Goal: Information Seeking & Learning: Understand process/instructions

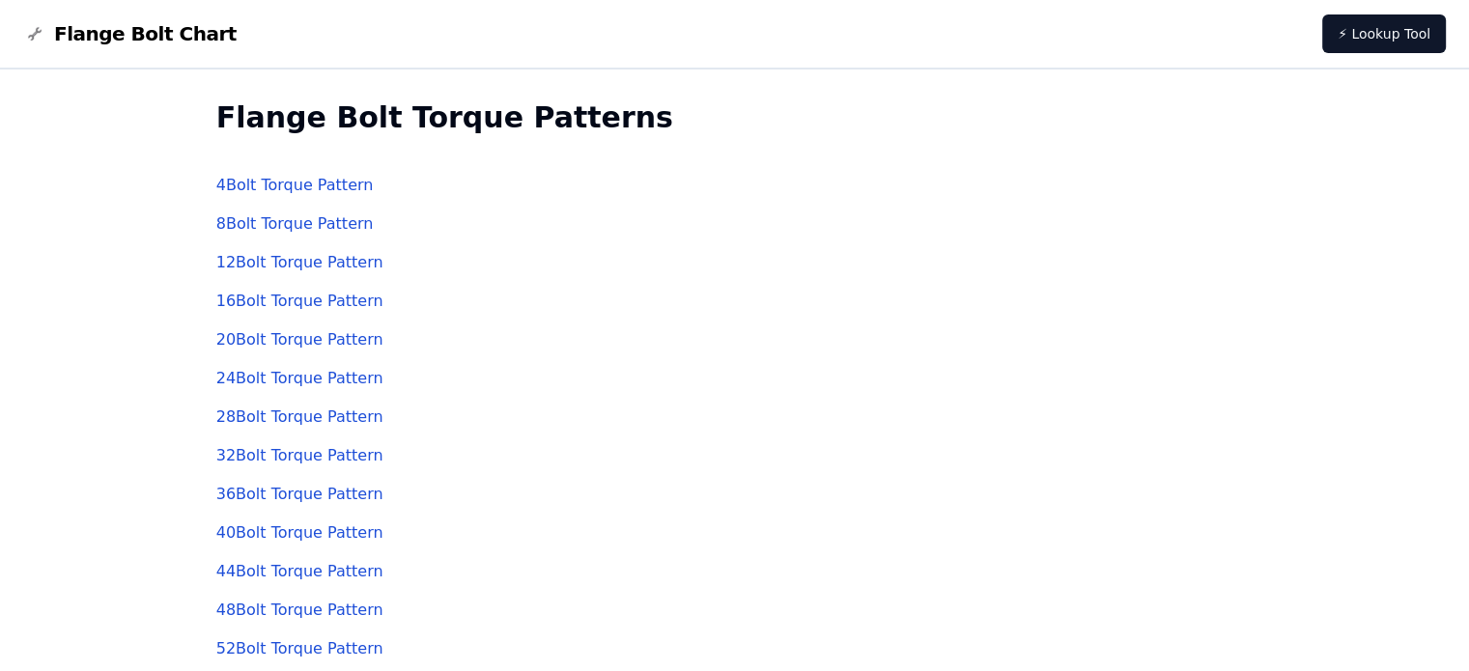
click at [329, 192] on link "4 Bolt Torque Pattern" at bounding box center [294, 185] width 157 height 18
click at [305, 229] on link "8 Bolt Torque Pattern" at bounding box center [294, 223] width 157 height 18
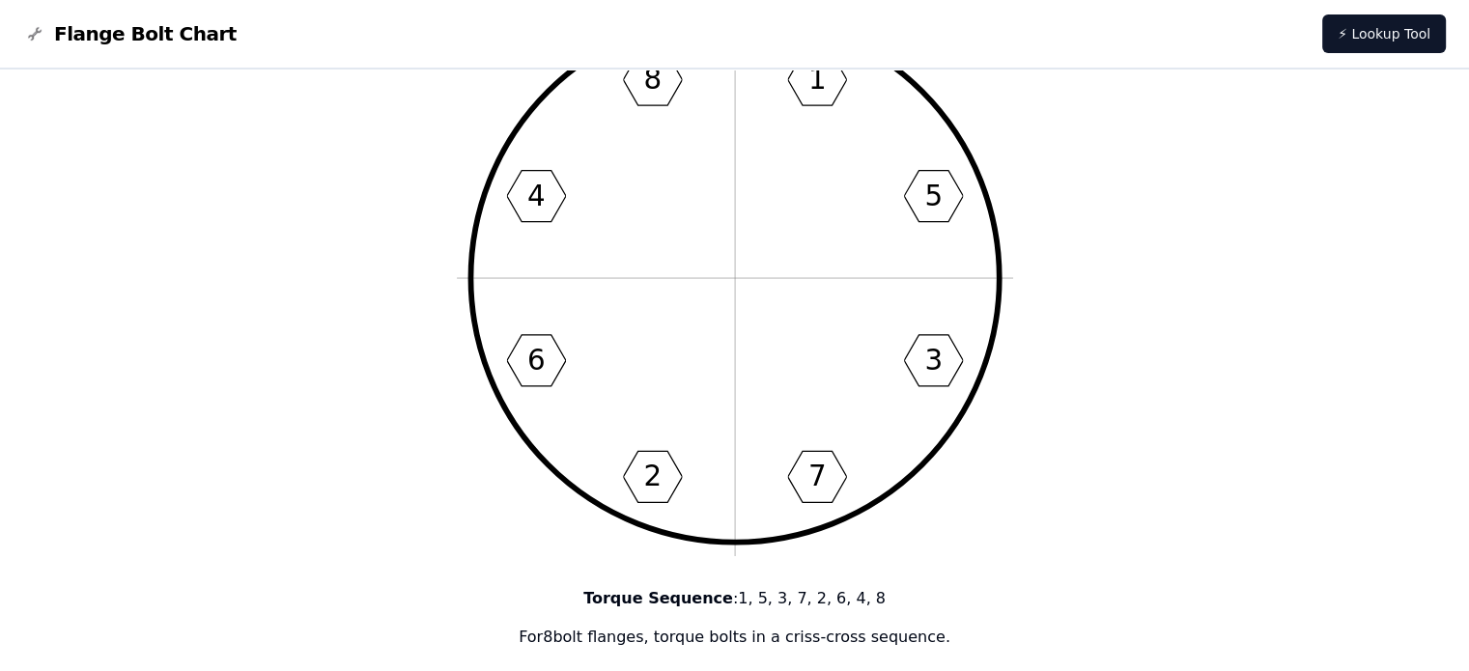
scroll to position [386, 0]
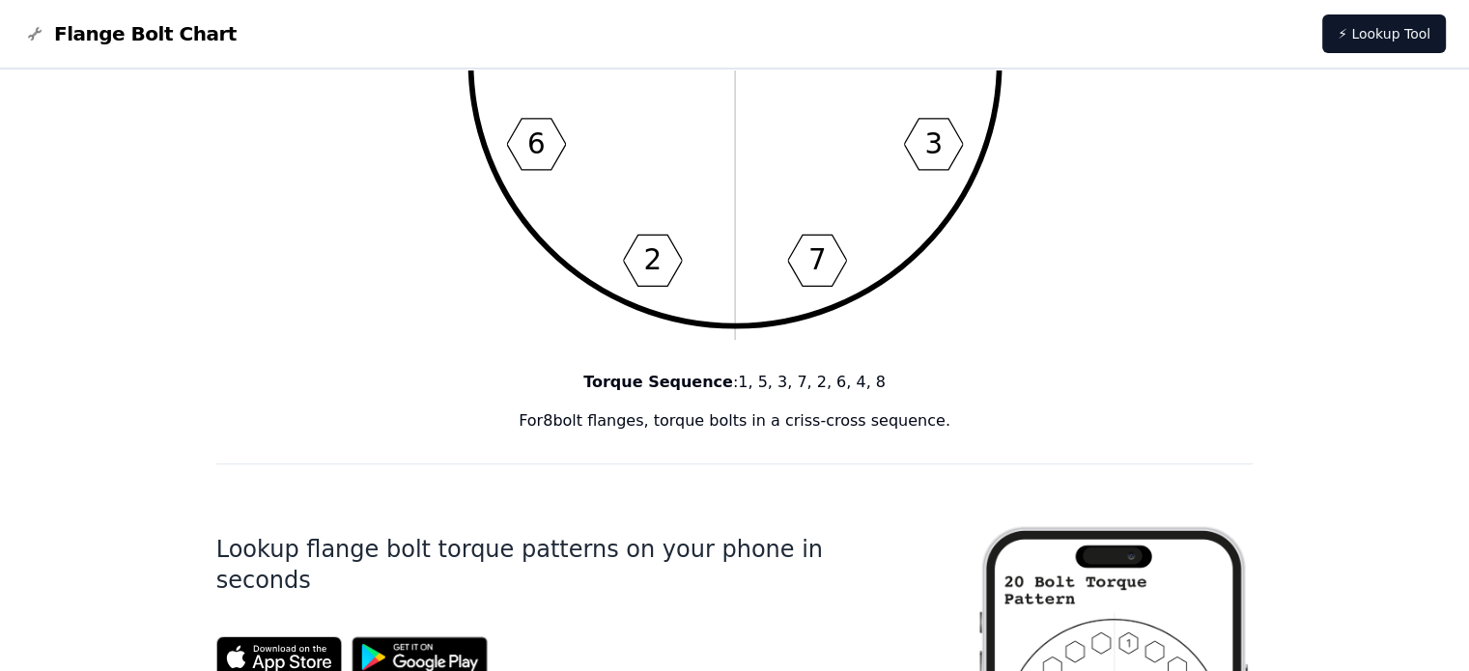
drag, startPoint x: 537, startPoint y: 417, endPoint x: 962, endPoint y: 416, distance: 425.0
click at [962, 416] on p "For 8 bolt flanges, torque bolts in a criss-cross sequence." at bounding box center [734, 421] width 1037 height 23
copy p "For 8 bolt flanges, torque bolts in a criss-cross sequence."
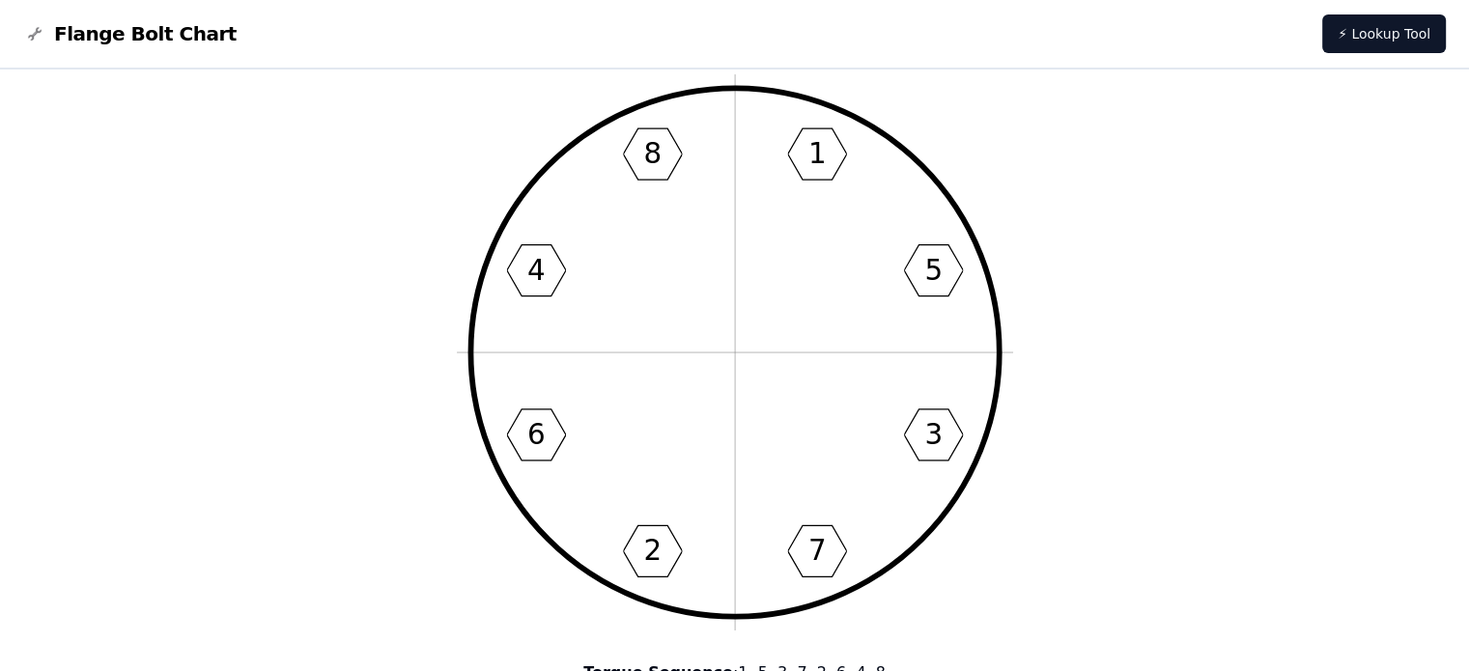
scroll to position [0, 0]
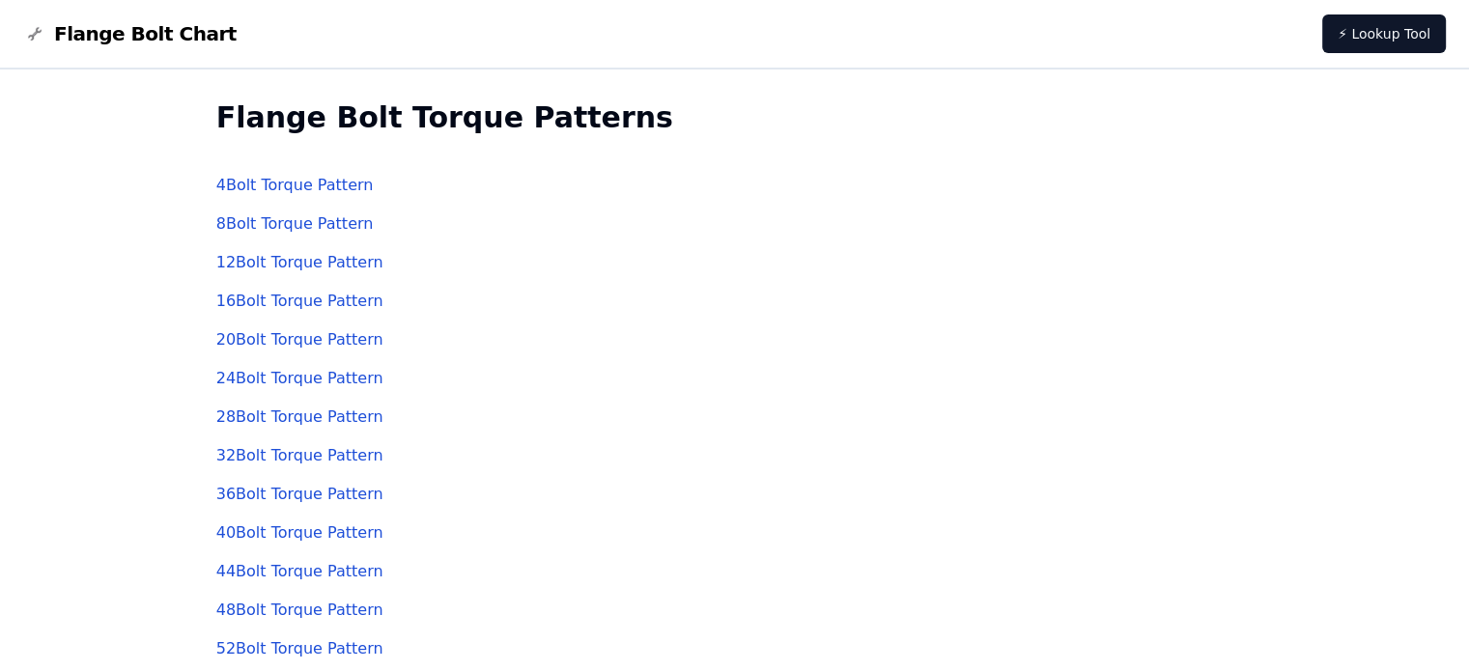
click at [298, 188] on link "4 Bolt Torque Pattern" at bounding box center [294, 185] width 157 height 18
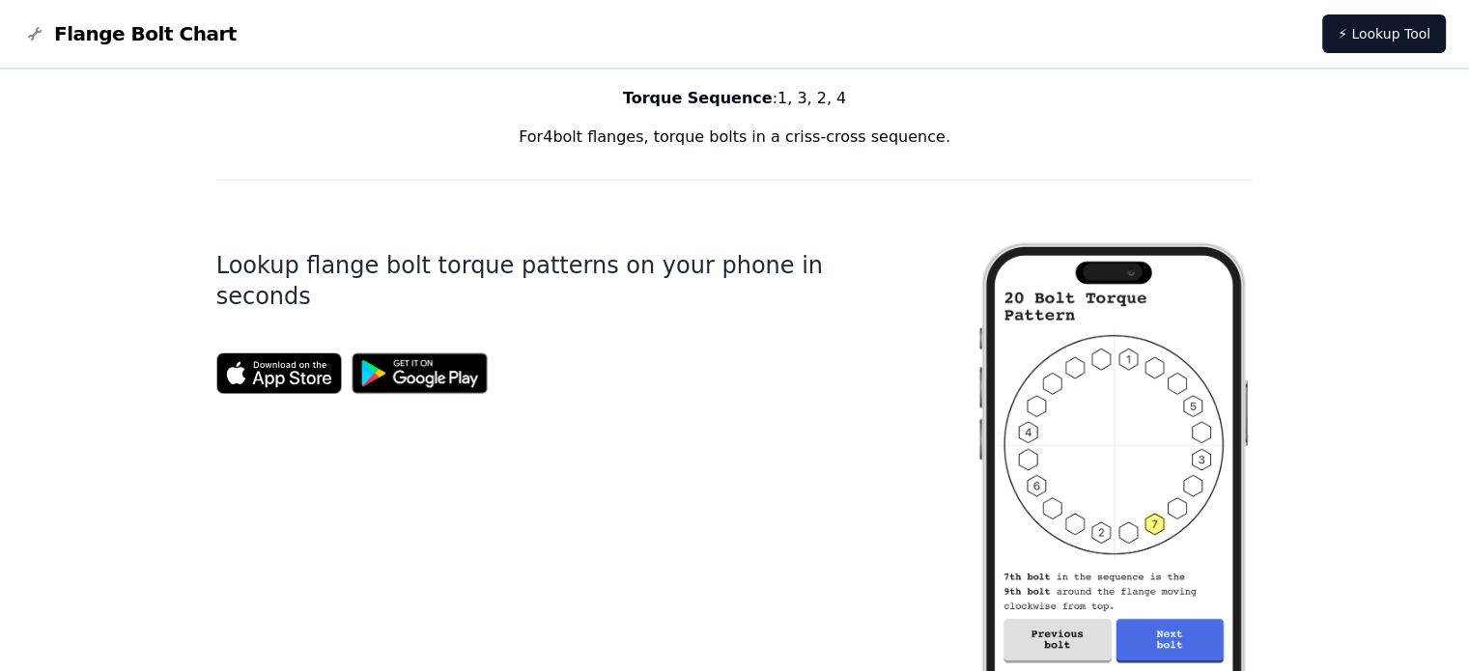
scroll to position [580, 0]
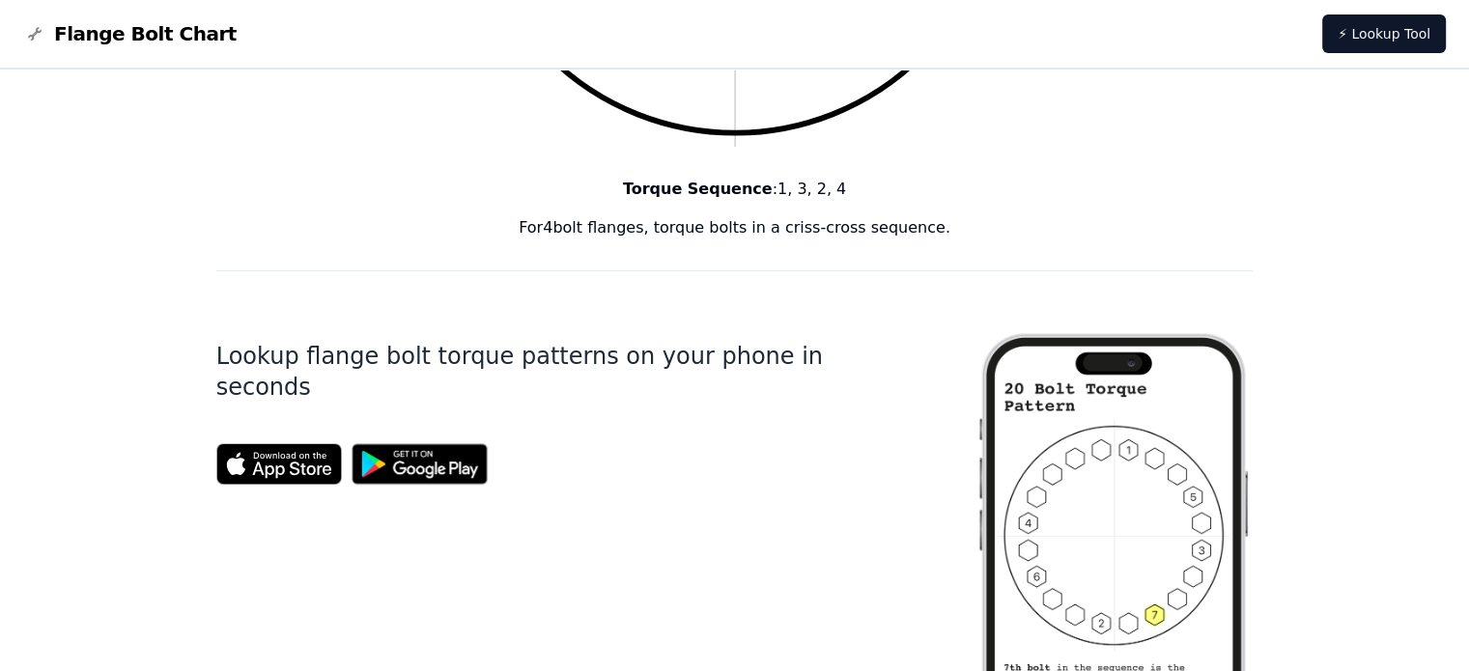
drag, startPoint x: 540, startPoint y: 229, endPoint x: 940, endPoint y: 239, distance: 400.0
click at [940, 239] on p "For 4 bolt flanges, torque bolts in a criss-cross sequence." at bounding box center [734, 227] width 1037 height 23
copy p "For 4 bolt flanges, torque bolts in a criss-cross sequence."
